Goal: Check status: Check status

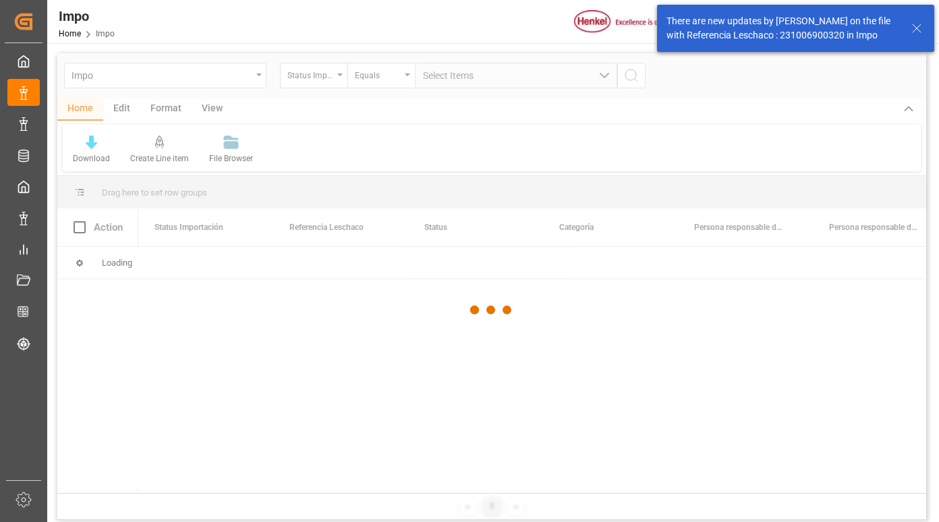
click at [921, 26] on icon at bounding box center [917, 28] width 16 height 16
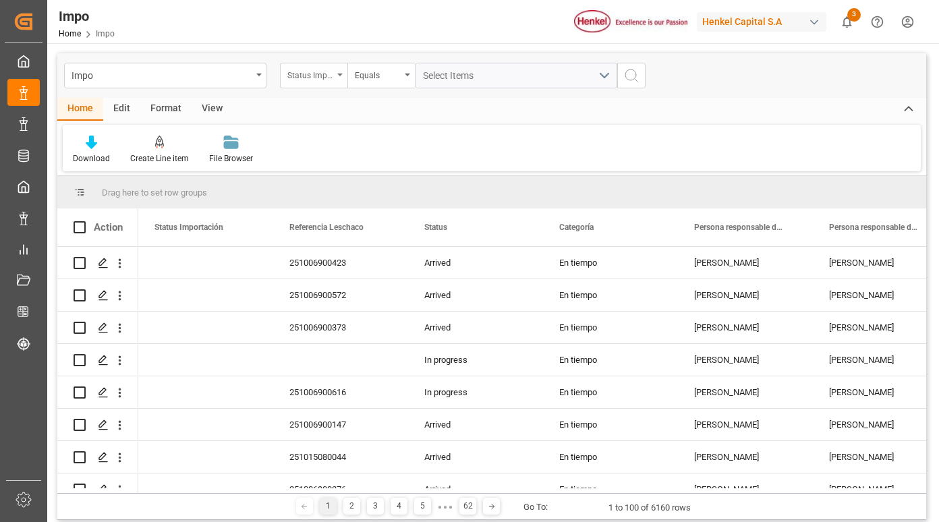
click at [335, 72] on div "Status Importación" at bounding box center [313, 76] width 67 height 26
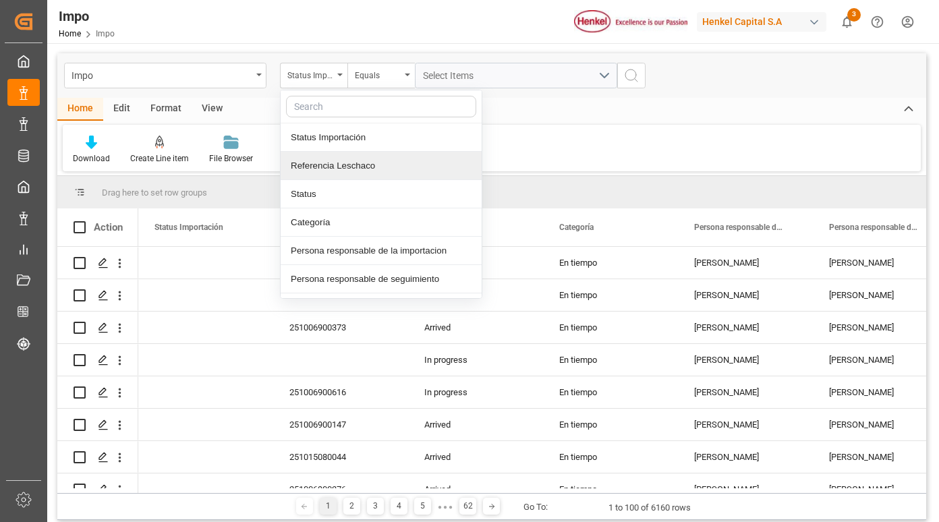
click at [340, 171] on div "Referencia Leschaco" at bounding box center [381, 166] width 201 height 28
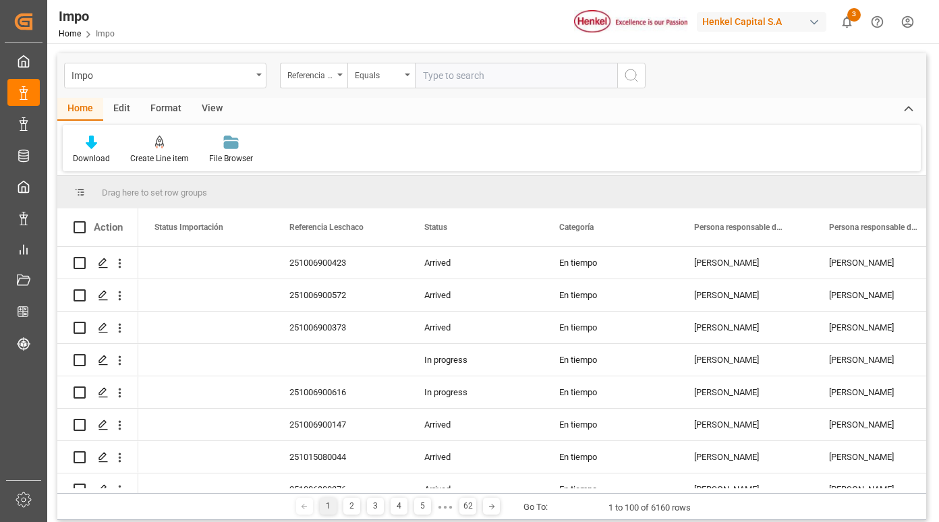
click at [442, 74] on input "text" at bounding box center [516, 76] width 202 height 26
type input "251015080067"
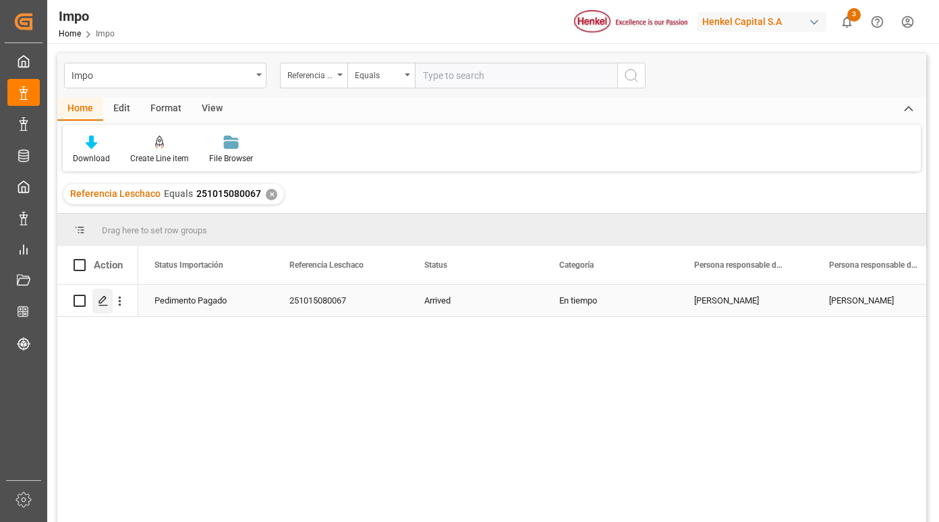
click at [102, 298] on icon "Press SPACE to select this row." at bounding box center [103, 301] width 11 height 11
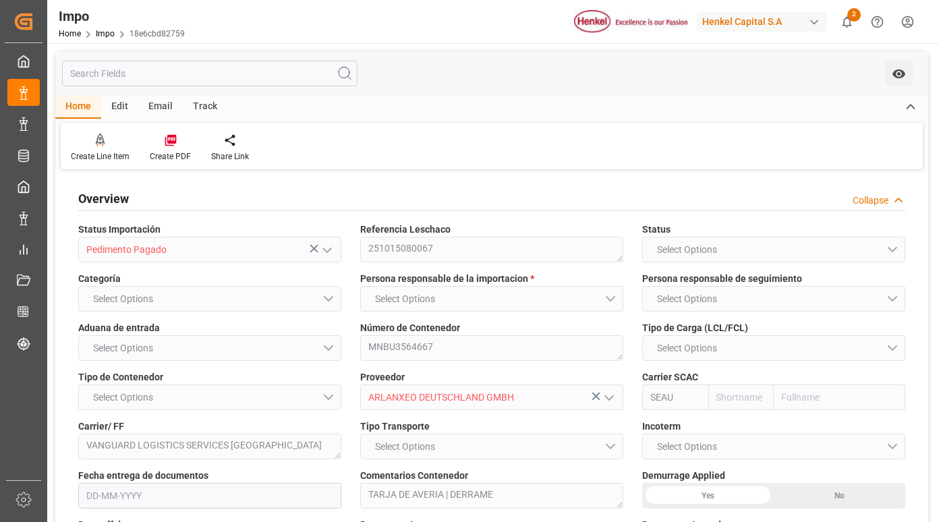
type input "Sealand"
type input "Sealand - A Maersk Company"
type input "0"
type input "1"
type input "10.08"
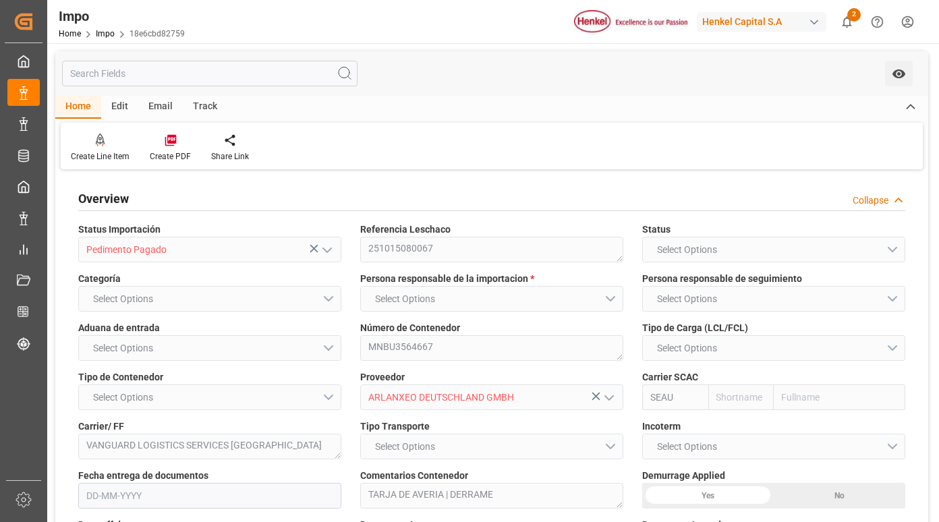
type input "6"
type input "[DATE]"
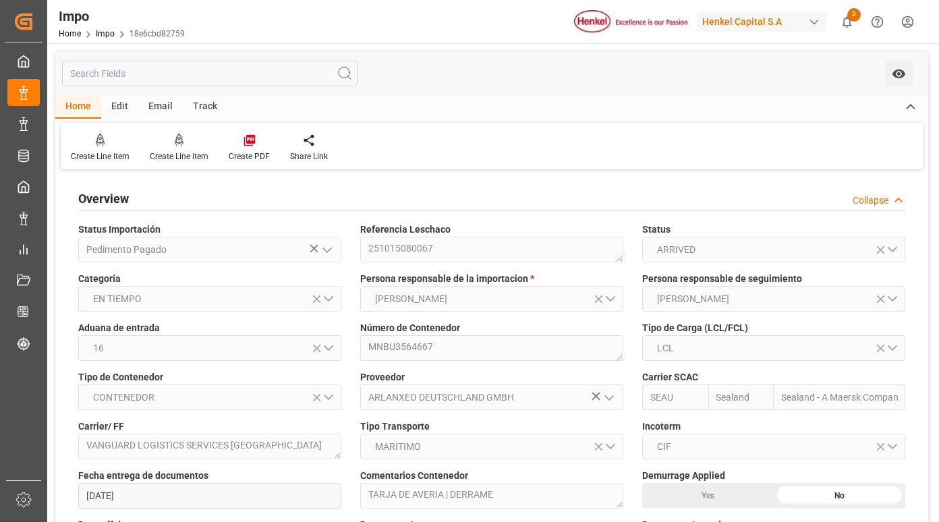
click at [205, 108] on div "Track" at bounding box center [205, 107] width 45 height 23
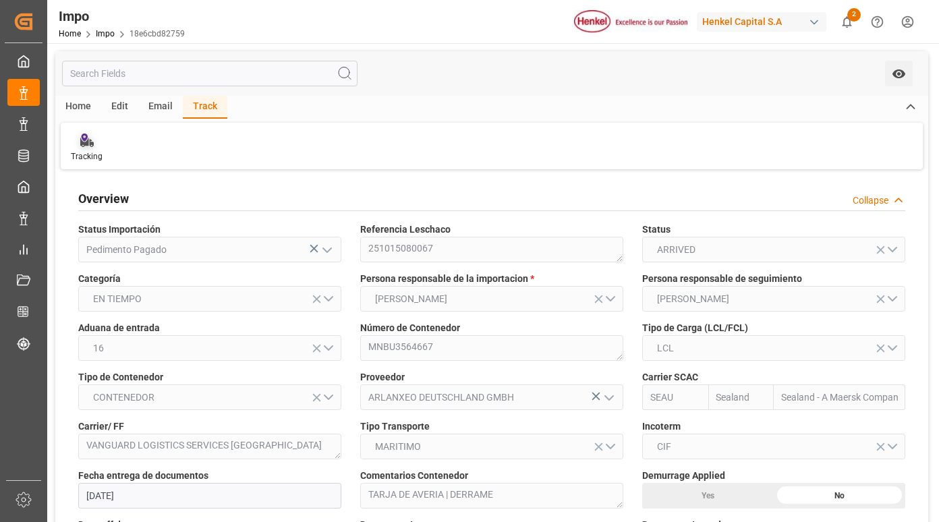
click at [94, 143] on div at bounding box center [87, 140] width 32 height 14
